Goal: Task Accomplishment & Management: Manage account settings

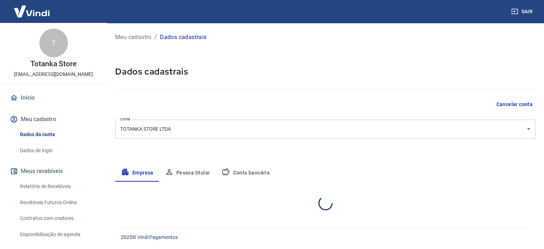
select select "SP"
select select "business"
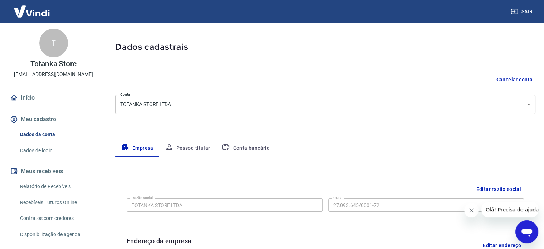
scroll to position [16, 0]
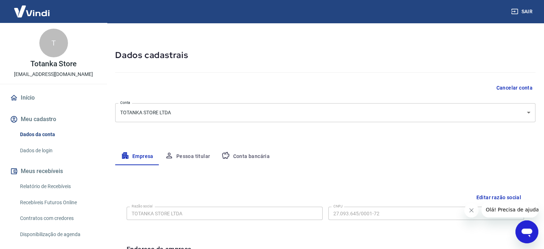
click at [252, 152] on button "Conta bancária" at bounding box center [246, 156] width 60 height 17
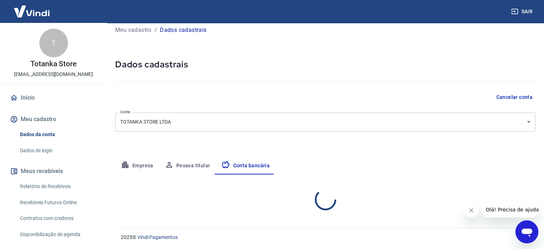
select select "1"
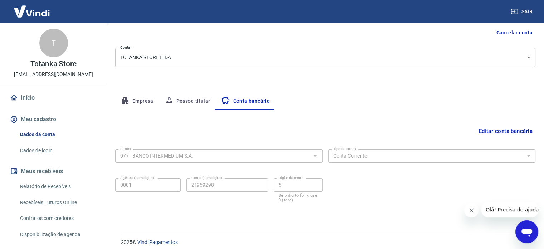
scroll to position [77, 0]
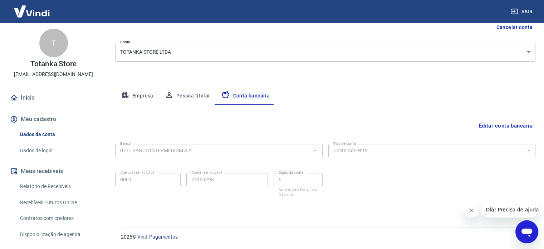
click at [194, 94] on button "Pessoa titular" at bounding box center [187, 95] width 57 height 17
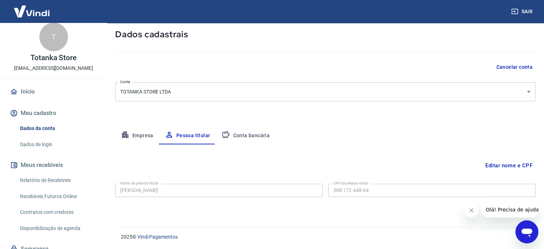
scroll to position [0, 0]
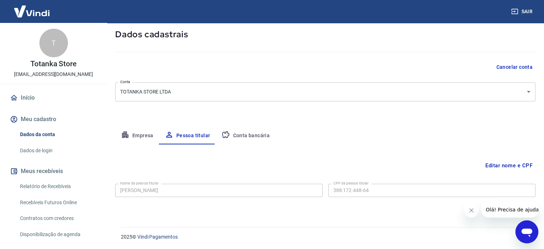
drag, startPoint x: 988, startPoint y: 420, endPoint x: 533, endPoint y: 209, distance: 501.9
drag, startPoint x: 51, startPoint y: 7, endPoint x: 342, endPoint y: 128, distance: 314.6
click at [342, 128] on div "Empresa Pessoa titular Conta bancária" at bounding box center [325, 135] width 420 height 17
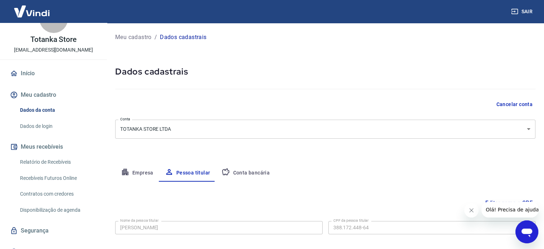
scroll to position [14, 0]
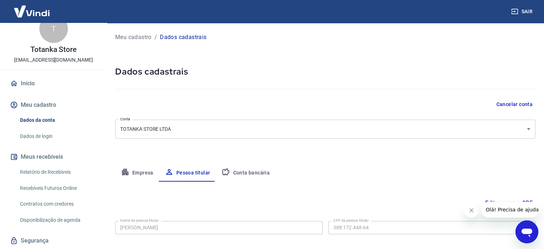
click at [54, 107] on button "Meu cadastro" at bounding box center [54, 105] width 90 height 16
click at [44, 137] on link "Dados de login" at bounding box center [57, 136] width 81 height 15
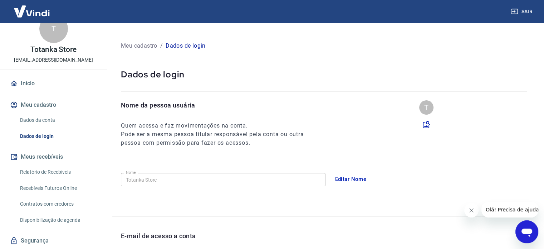
click at [426, 105] on div "T" at bounding box center [426, 107] width 14 height 14
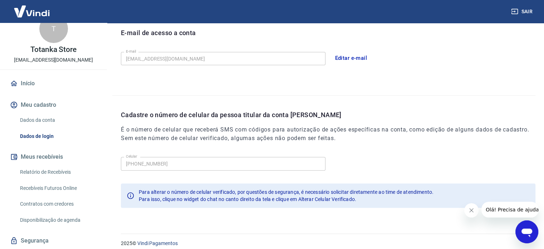
scroll to position [209, 0]
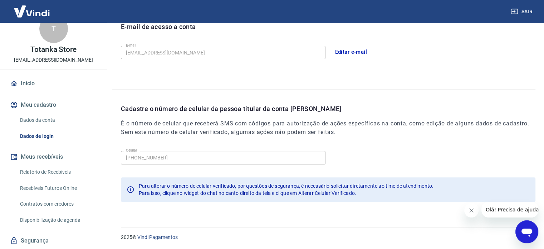
click at [66, 170] on link "Relatório de Recebíveis" at bounding box center [57, 172] width 81 height 15
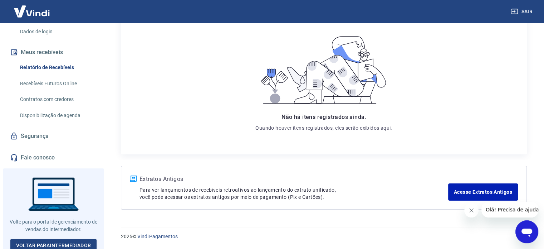
scroll to position [122, 0]
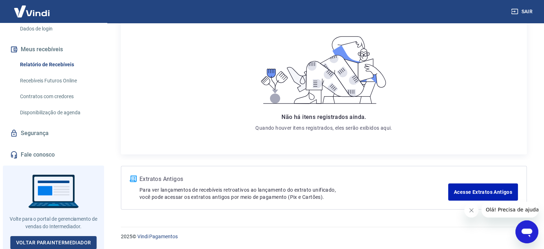
click at [40, 133] on link "Segurança" at bounding box center [54, 133] width 90 height 16
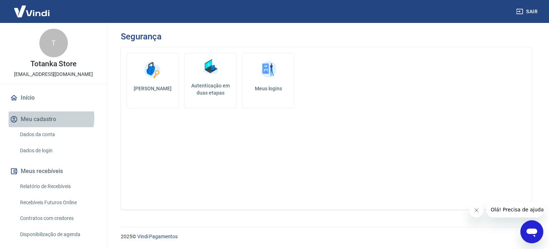
click at [47, 118] on button "Meu cadastro" at bounding box center [54, 119] width 90 height 16
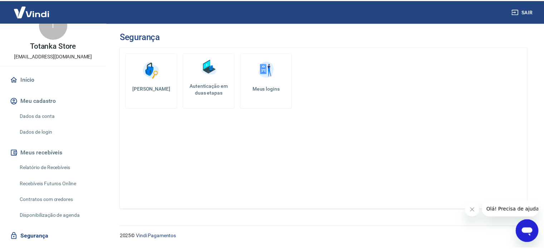
scroll to position [122, 0]
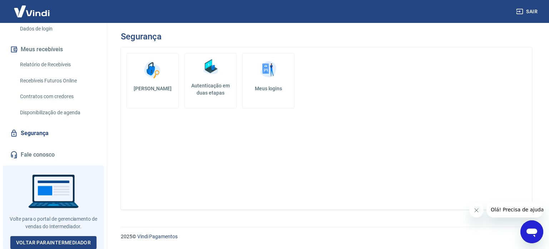
click at [52, 113] on link "Disponibilização de agenda" at bounding box center [57, 112] width 81 height 15
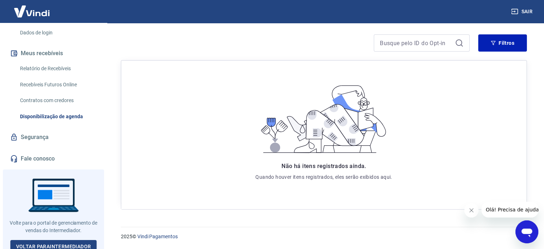
scroll to position [122, 0]
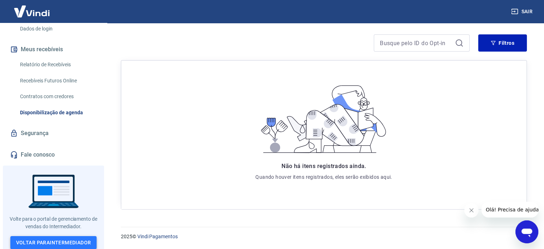
click at [49, 237] on link "Voltar para Intermediador" at bounding box center [53, 242] width 87 height 13
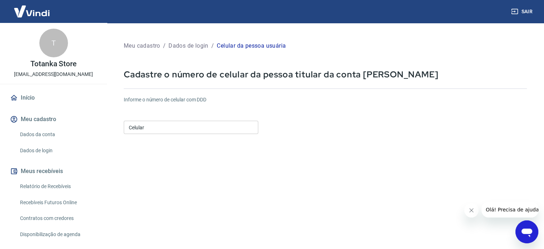
click at [171, 132] on input "Celular" at bounding box center [191, 127] width 134 height 13
type input "[PHONE_NUMBER]"
click at [328, 166] on form "Informe o número de celular com DDD Celular (11) 98026-4073 Celular Continuar C…" at bounding box center [325, 194] width 403 height 209
drag, startPoint x: 177, startPoint y: 128, endPoint x: 109, endPoint y: 126, distance: 67.3
click at [109, 126] on div "Meu cadastro / Dados de login / Celular da pessoa usuária Cadastre o número de …" at bounding box center [325, 165] width 437 height 285
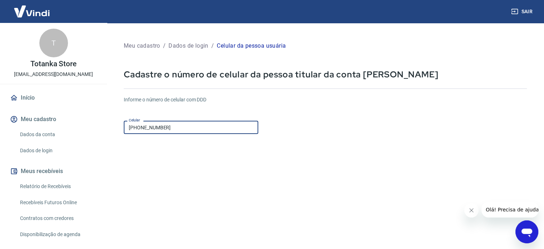
drag, startPoint x: 202, startPoint y: 129, endPoint x: 107, endPoint y: 138, distance: 95.6
click at [107, 138] on div "Sair T Totanka Store marketing@totanka.com.br Início Meu cadastro Dados da cont…" at bounding box center [272, 124] width 544 height 249
paste input "(11) 94854-6490"
type input "(11) 94854-6490"
click at [324, 183] on form "Informe o número de celular com DDD Celular (11) 94854-6490 Celular Continuar C…" at bounding box center [325, 194] width 403 height 209
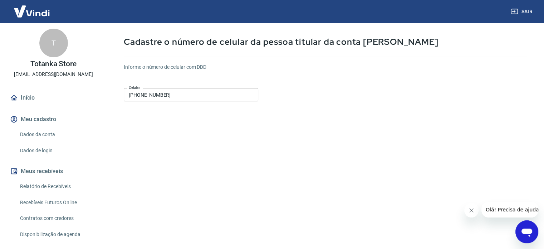
scroll to position [90, 0]
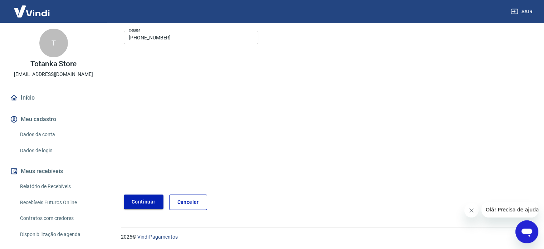
click at [142, 199] on button "Continuar" at bounding box center [144, 201] width 40 height 15
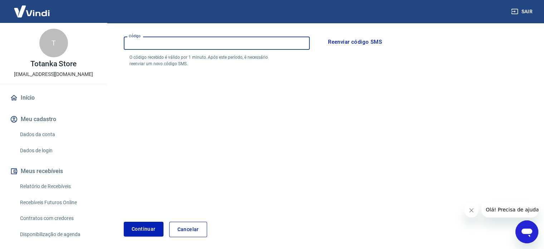
click at [168, 46] on input "Código" at bounding box center [217, 42] width 186 height 13
paste input "185934"
type input "185934"
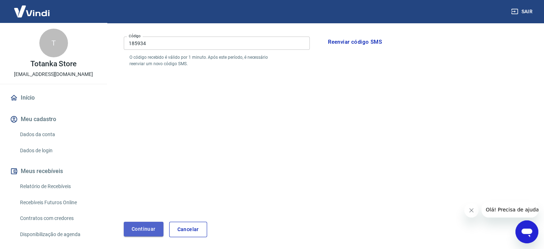
click at [145, 230] on button "Continuar" at bounding box center [144, 228] width 40 height 15
